Goal: Transaction & Acquisition: Purchase product/service

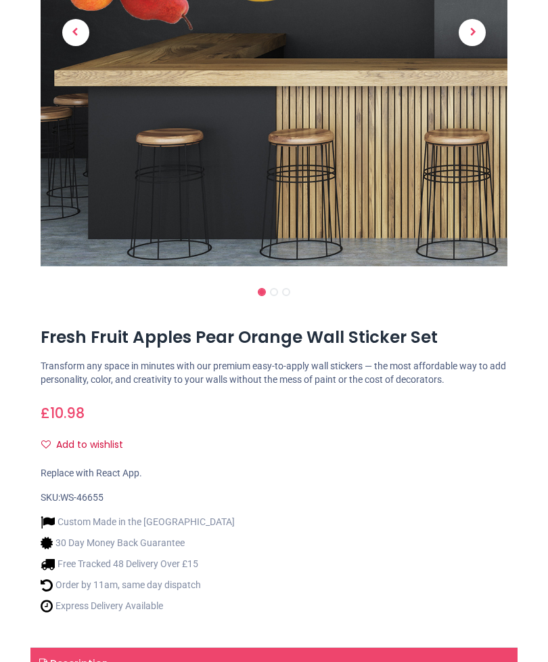
scroll to position [315, 0]
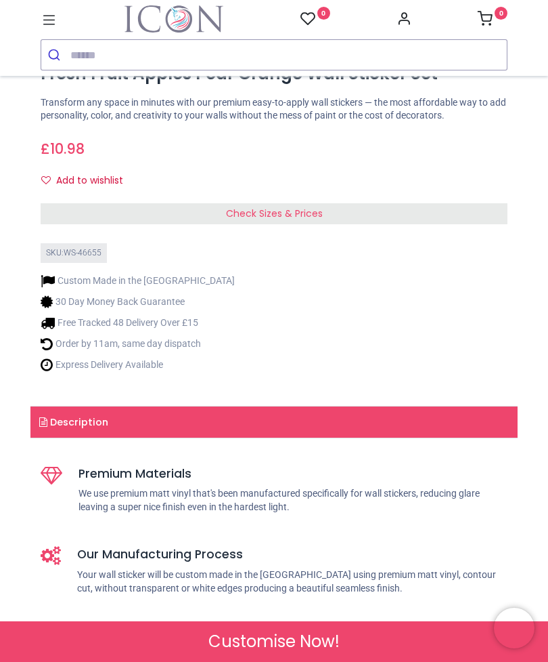
scroll to position [583, 0]
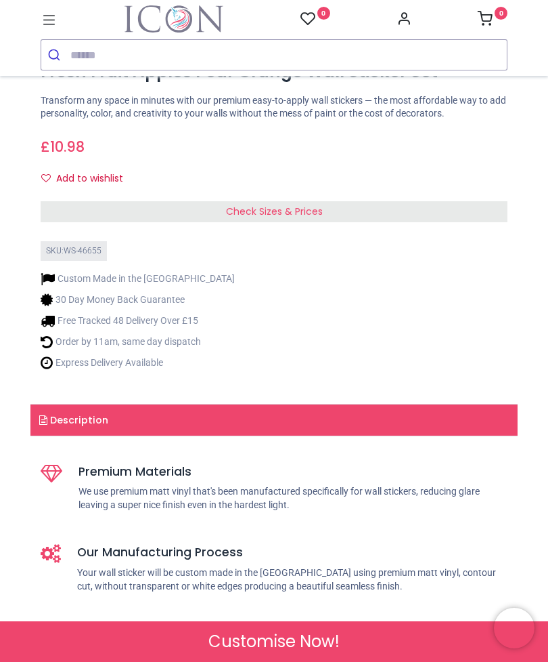
click at [297, 204] on span "Check Sizes & Prices" at bounding box center [274, 211] width 97 height 14
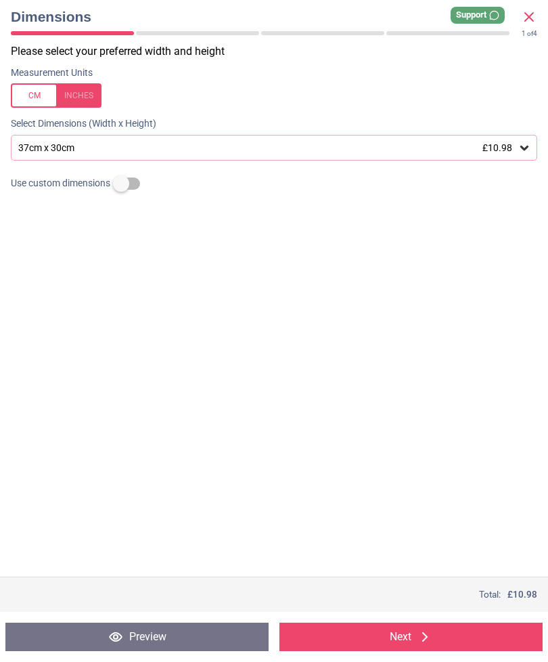
click at [429, 636] on icon at bounding box center [425, 636] width 16 height 16
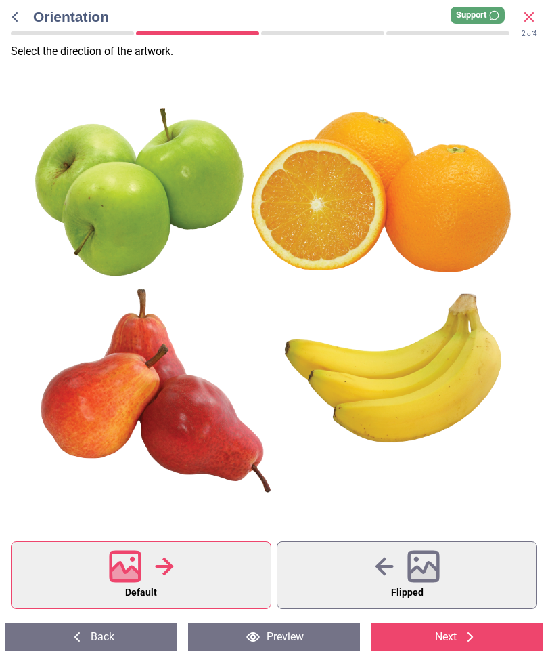
click at [406, 176] on div at bounding box center [273, 301] width 546 height 390
click at [454, 185] on div at bounding box center [273, 301] width 546 height 390
click at [125, 379] on div at bounding box center [273, 301] width 546 height 390
click at [88, 369] on div at bounding box center [273, 301] width 546 height 390
click at [123, 572] on icon at bounding box center [124, 574] width 29 height 24
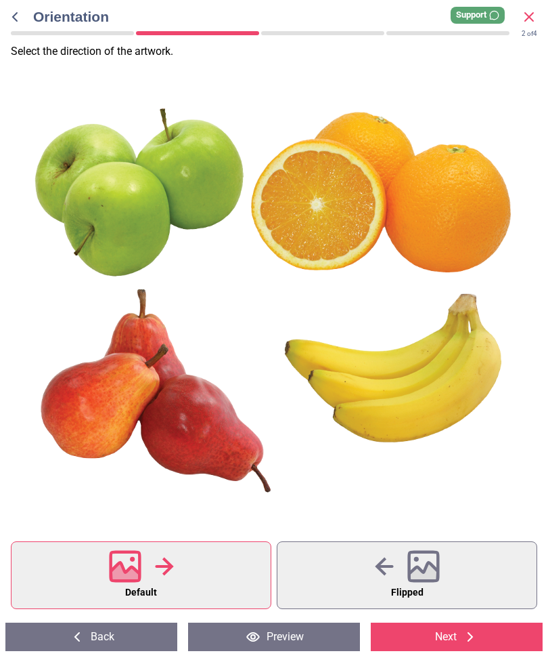
click at [109, 573] on icon at bounding box center [125, 566] width 33 height 33
click at [475, 643] on icon at bounding box center [470, 636] width 16 height 16
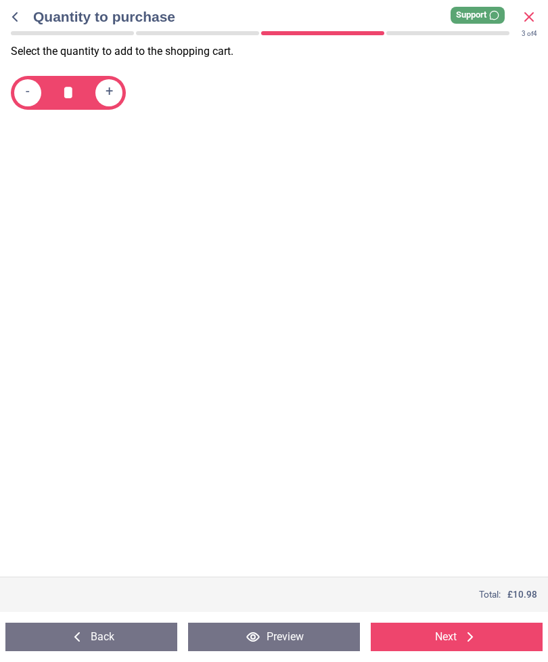
click at [106, 93] on span "+" at bounding box center [109, 92] width 7 height 17
click at [118, 97] on div "+" at bounding box center [108, 92] width 27 height 27
click at [114, 93] on div "+" at bounding box center [108, 92] width 27 height 27
click at [111, 96] on span "+" at bounding box center [109, 92] width 7 height 17
click at [112, 97] on span "+" at bounding box center [109, 92] width 7 height 17
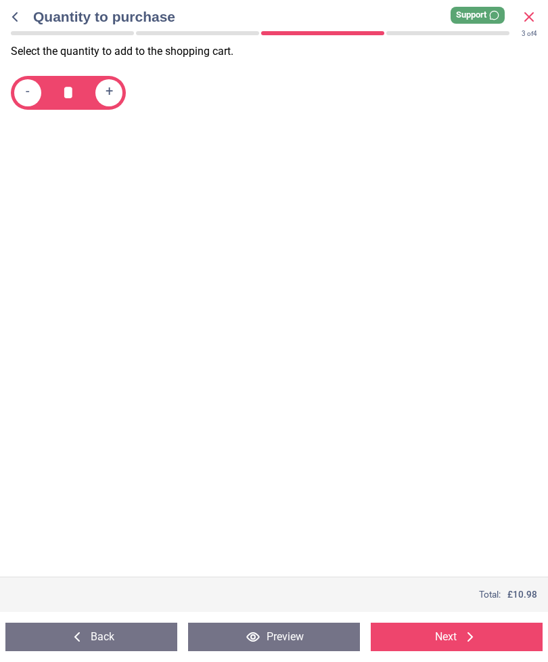
type input "*"
click at [490, 629] on button "Next" at bounding box center [457, 636] width 172 height 28
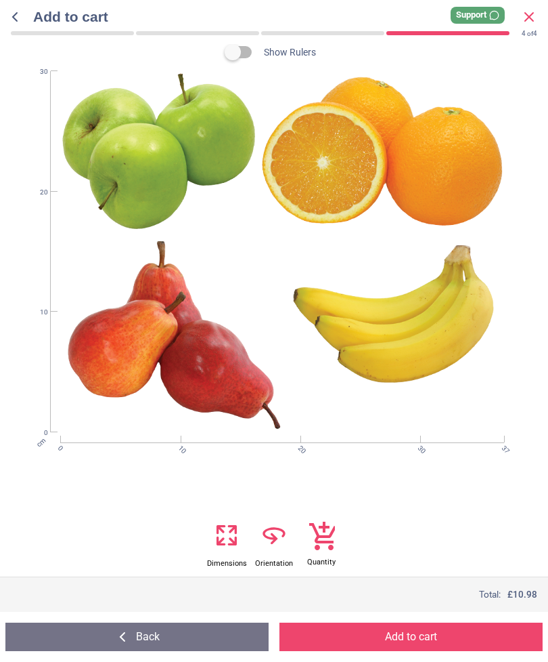
click at [456, 627] on button "Add to cart" at bounding box center [411, 636] width 263 height 28
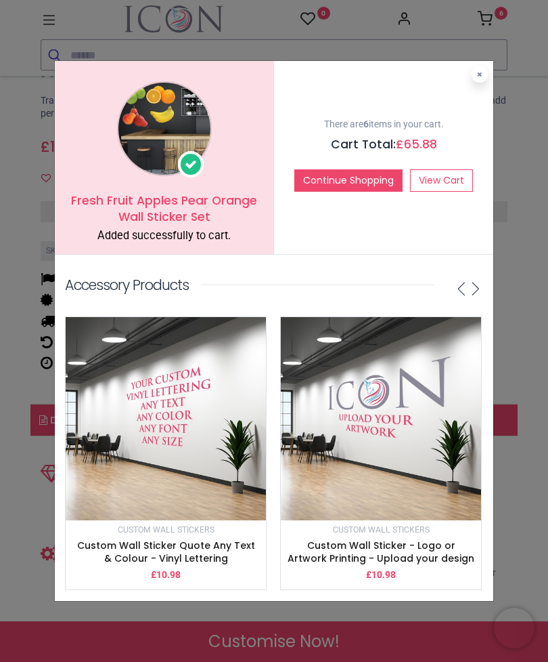
click at [473, 70] on button at bounding box center [480, 74] width 16 height 16
